Goal: Consume media (video, audio): Consume media (video, audio)

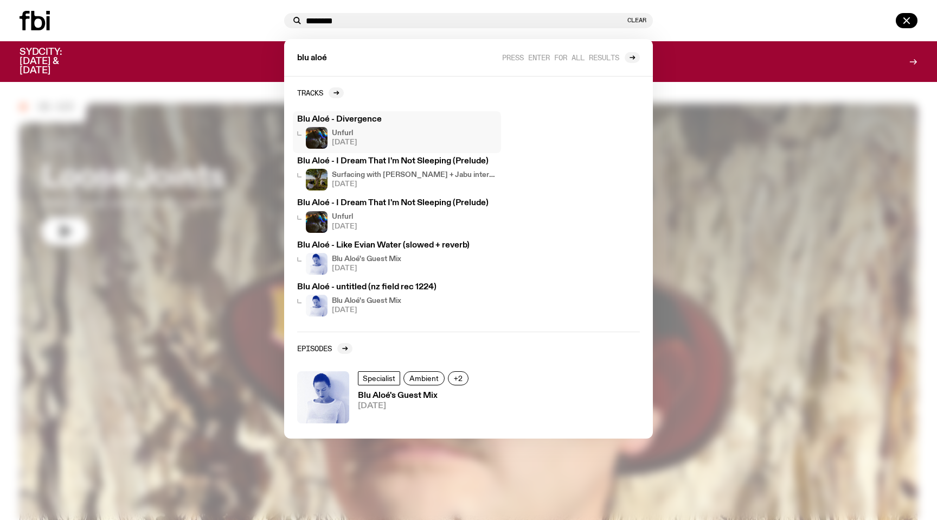
type input "********"
click at [372, 116] on h3 "Blu Aloé - Divergence" at bounding box center [397, 120] width 200 height 8
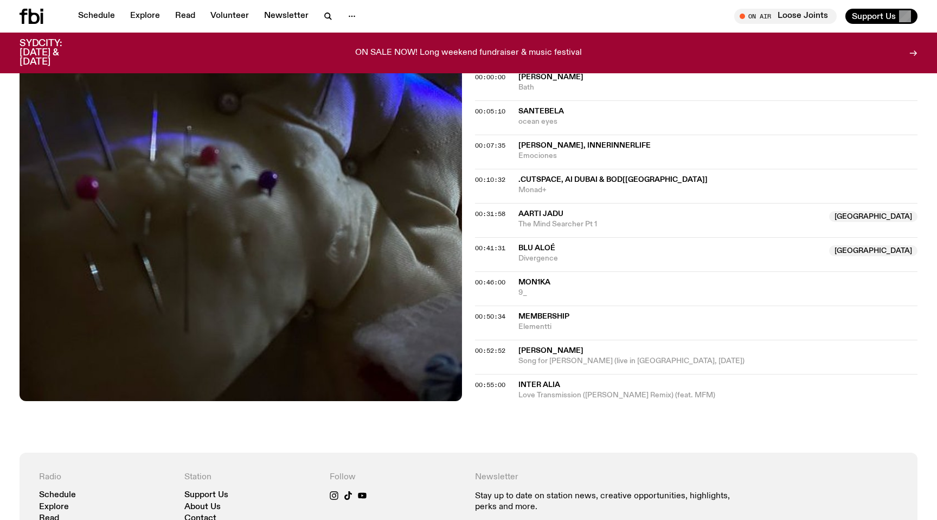
scroll to position [412, 0]
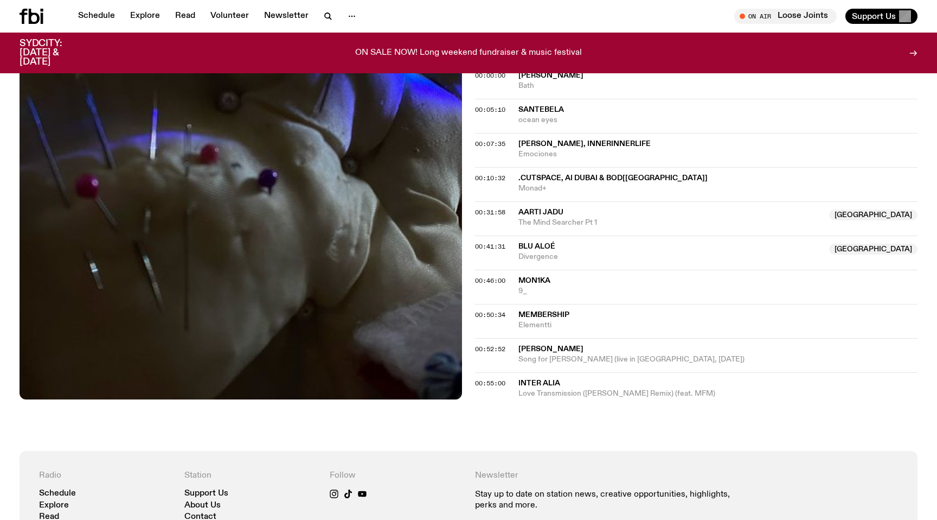
click at [901, 248] on span "[GEOGRAPHIC_DATA]" at bounding box center [873, 249] width 88 height 11
click at [497, 246] on span "00:41:31" at bounding box center [490, 246] width 30 height 9
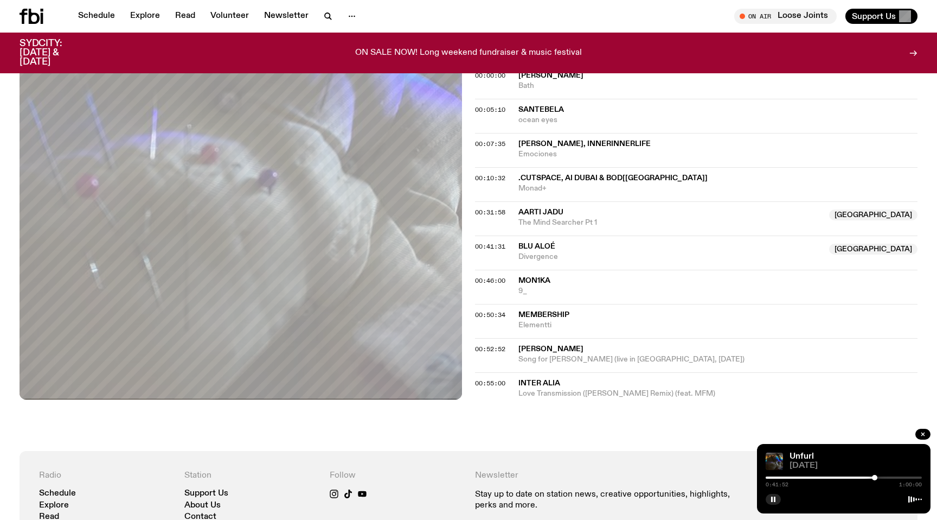
click at [879, 477] on div at bounding box center [844, 477] width 156 height 2
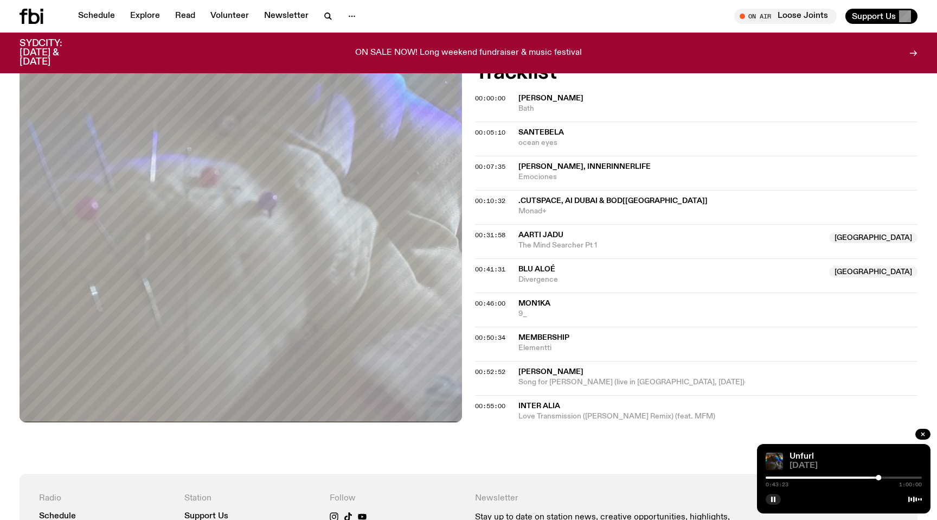
scroll to position [391, 0]
click at [773, 503] on button "button" at bounding box center [773, 499] width 15 height 11
